Goal: Task Accomplishment & Management: Manage account settings

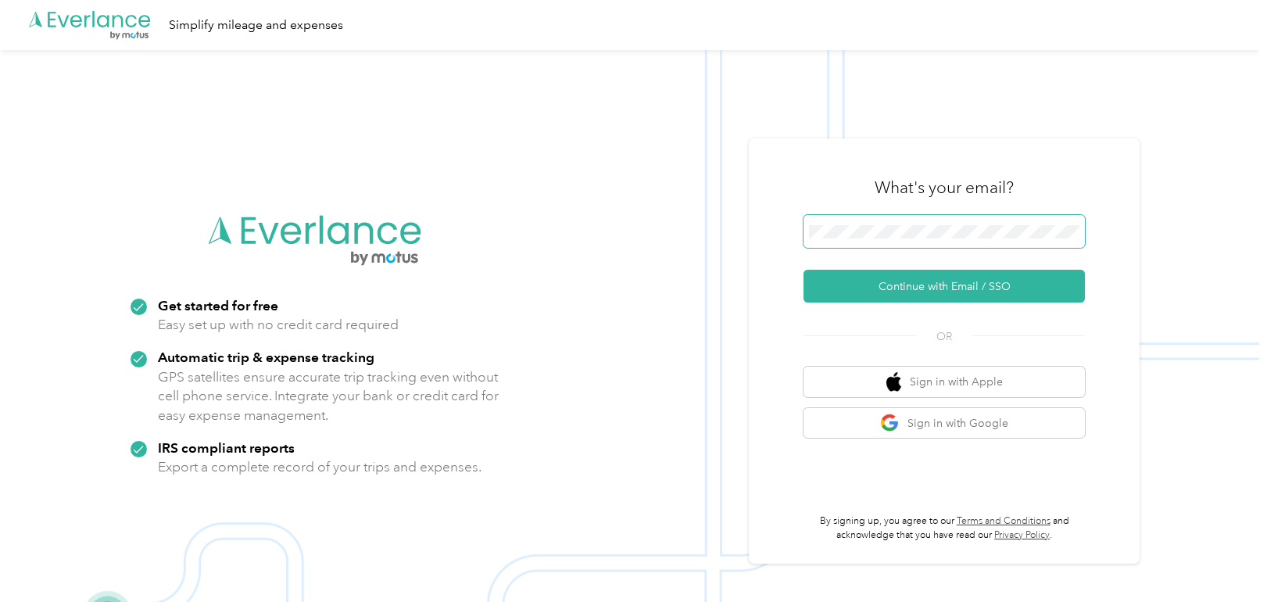
click at [1026, 239] on span at bounding box center [944, 231] width 281 height 33
click at [804, 270] on button "Continue with Email / SSO" at bounding box center [944, 286] width 281 height 33
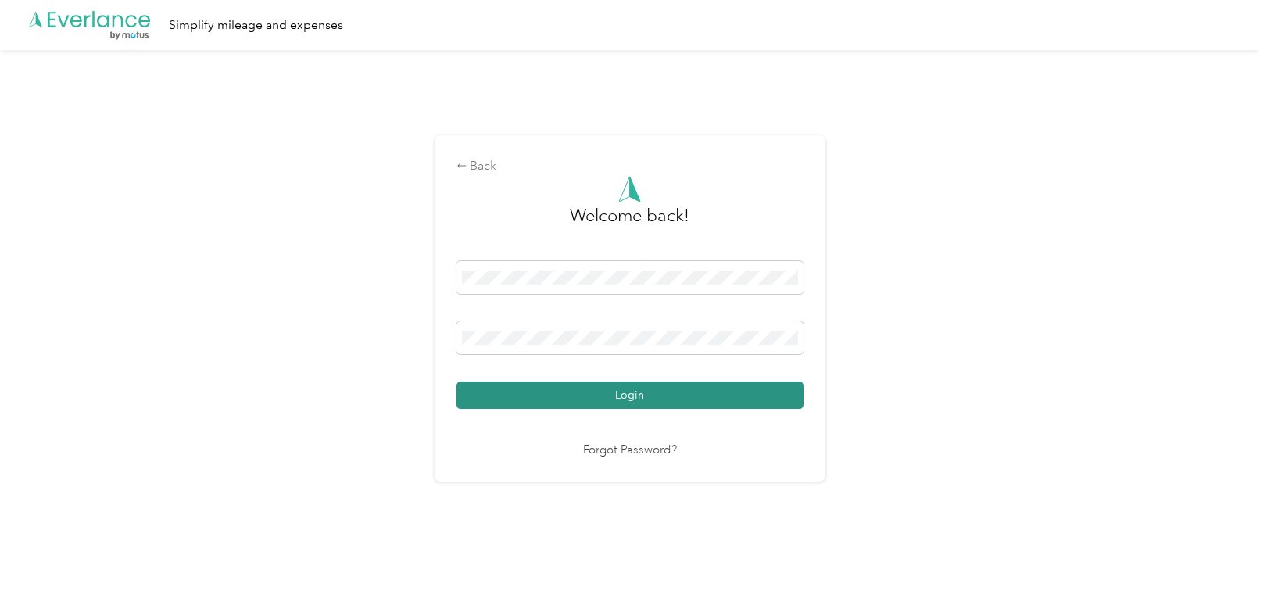
click at [523, 390] on button "Login" at bounding box center [630, 394] width 347 height 27
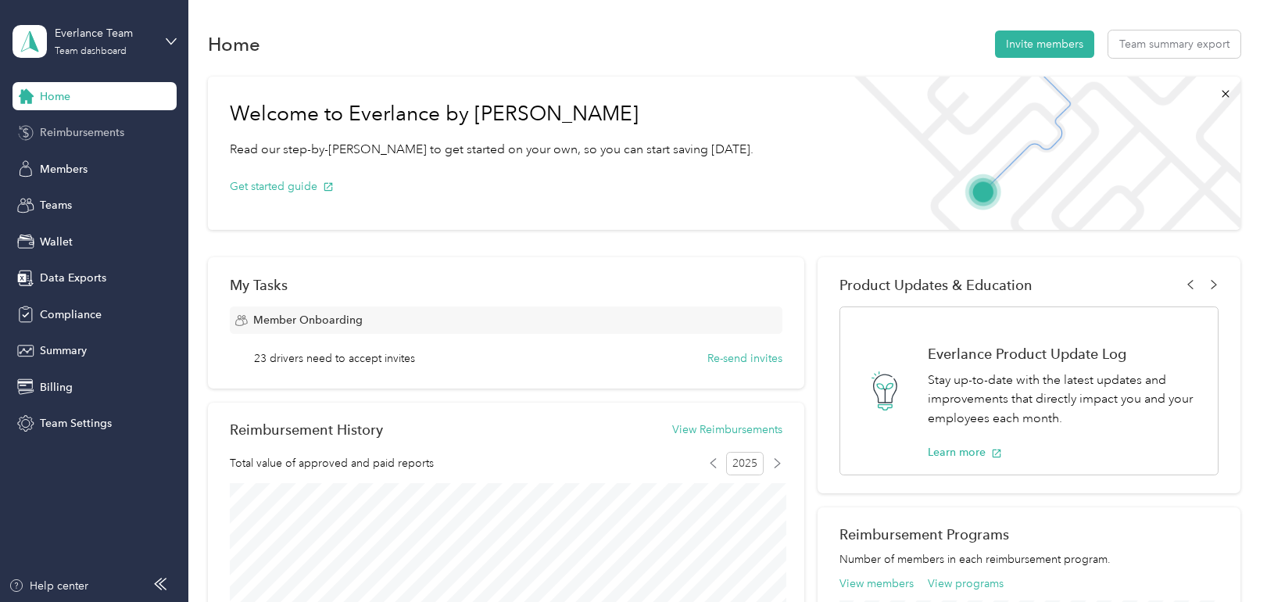
click at [90, 129] on span "Reimbursements" at bounding box center [82, 132] width 84 height 16
